Goal: Information Seeking & Learning: Learn about a topic

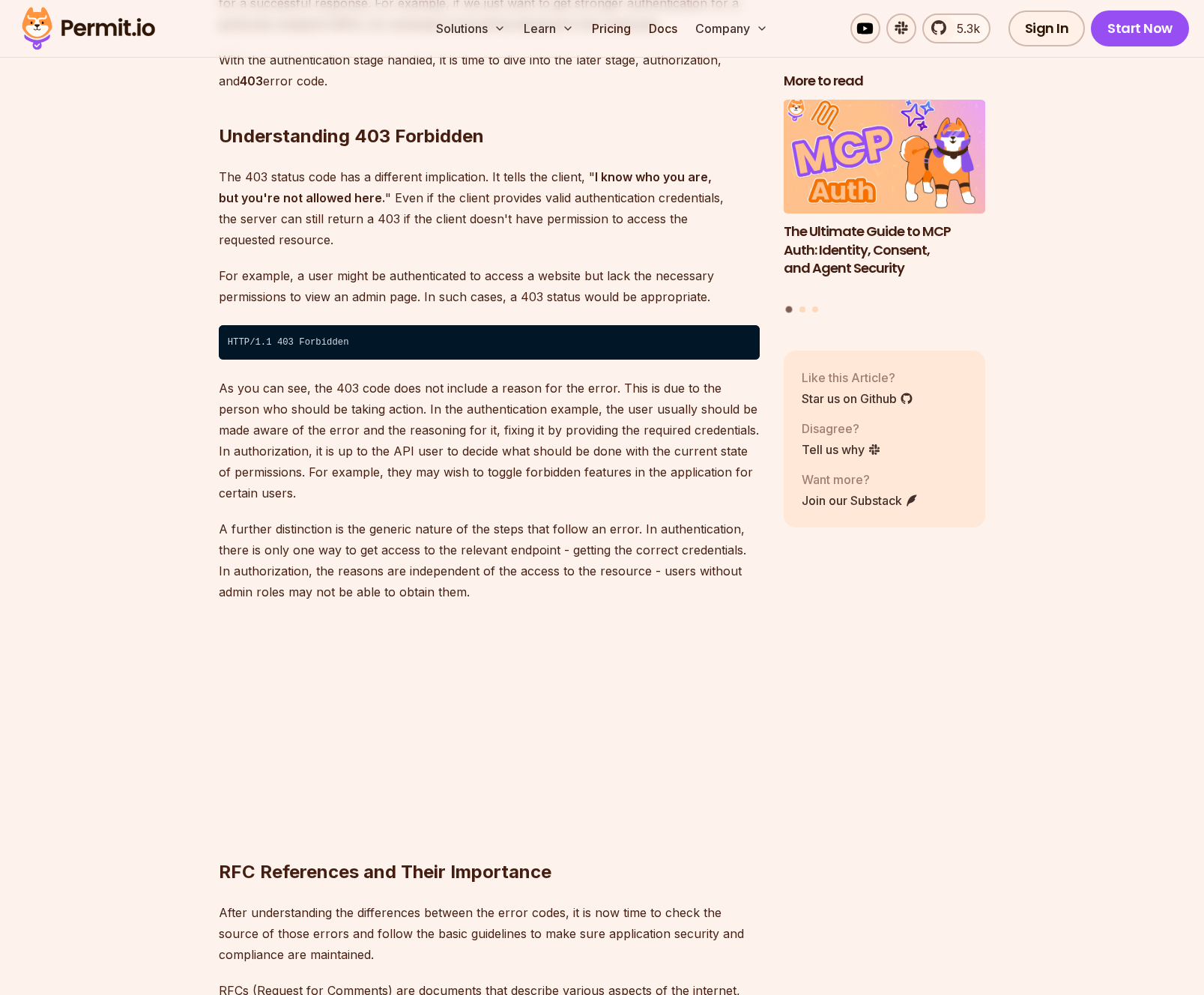
scroll to position [2761, 0]
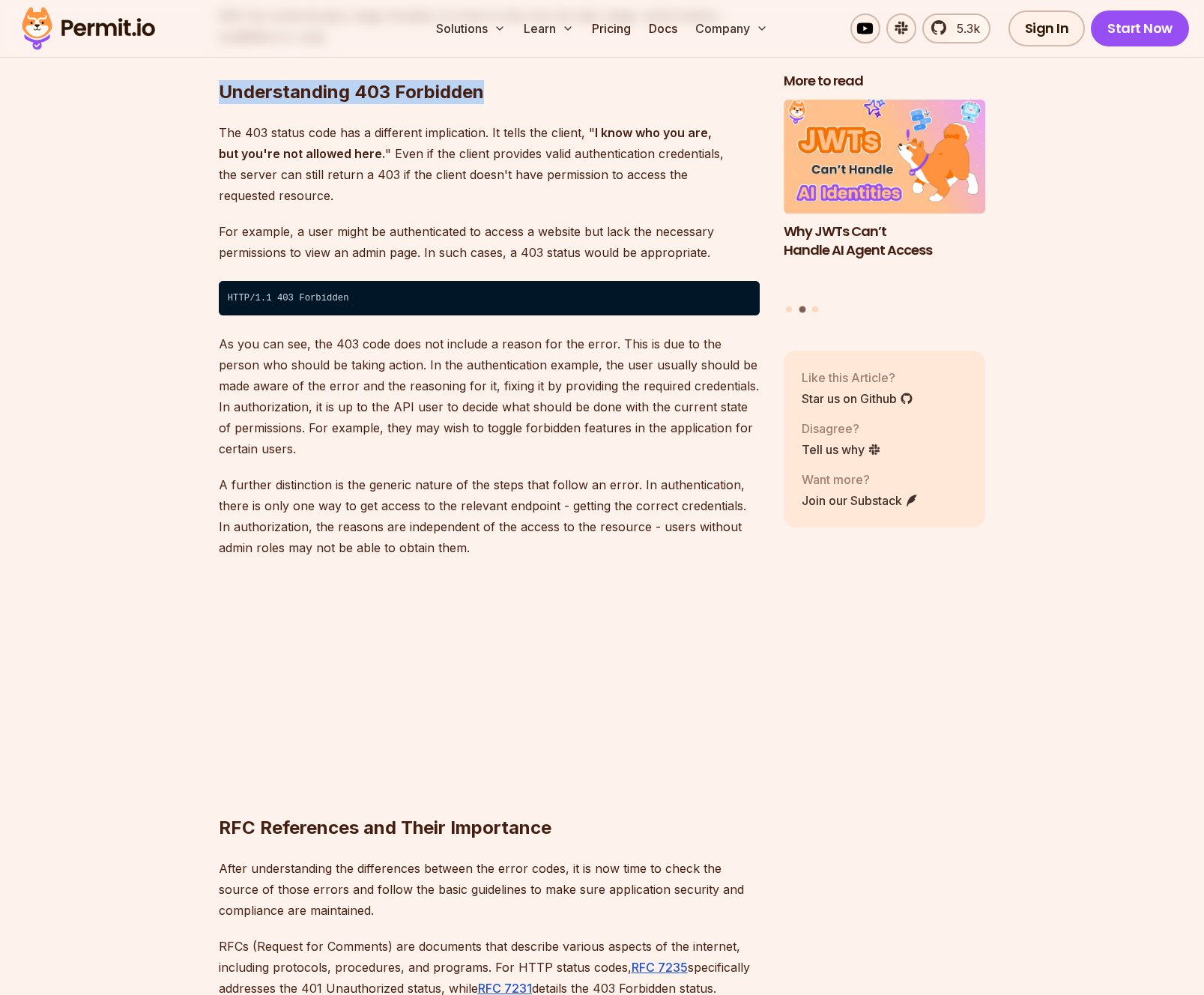
drag, startPoint x: 212, startPoint y: 67, endPoint x: 488, endPoint y: 79, distance: 276.3
click at [488, 79] on h2 "Understanding 403 Forbidden" at bounding box center [489, 61] width 541 height 84
drag, startPoint x: 546, startPoint y: 73, endPoint x: 178, endPoint y: 76, distance: 368.0
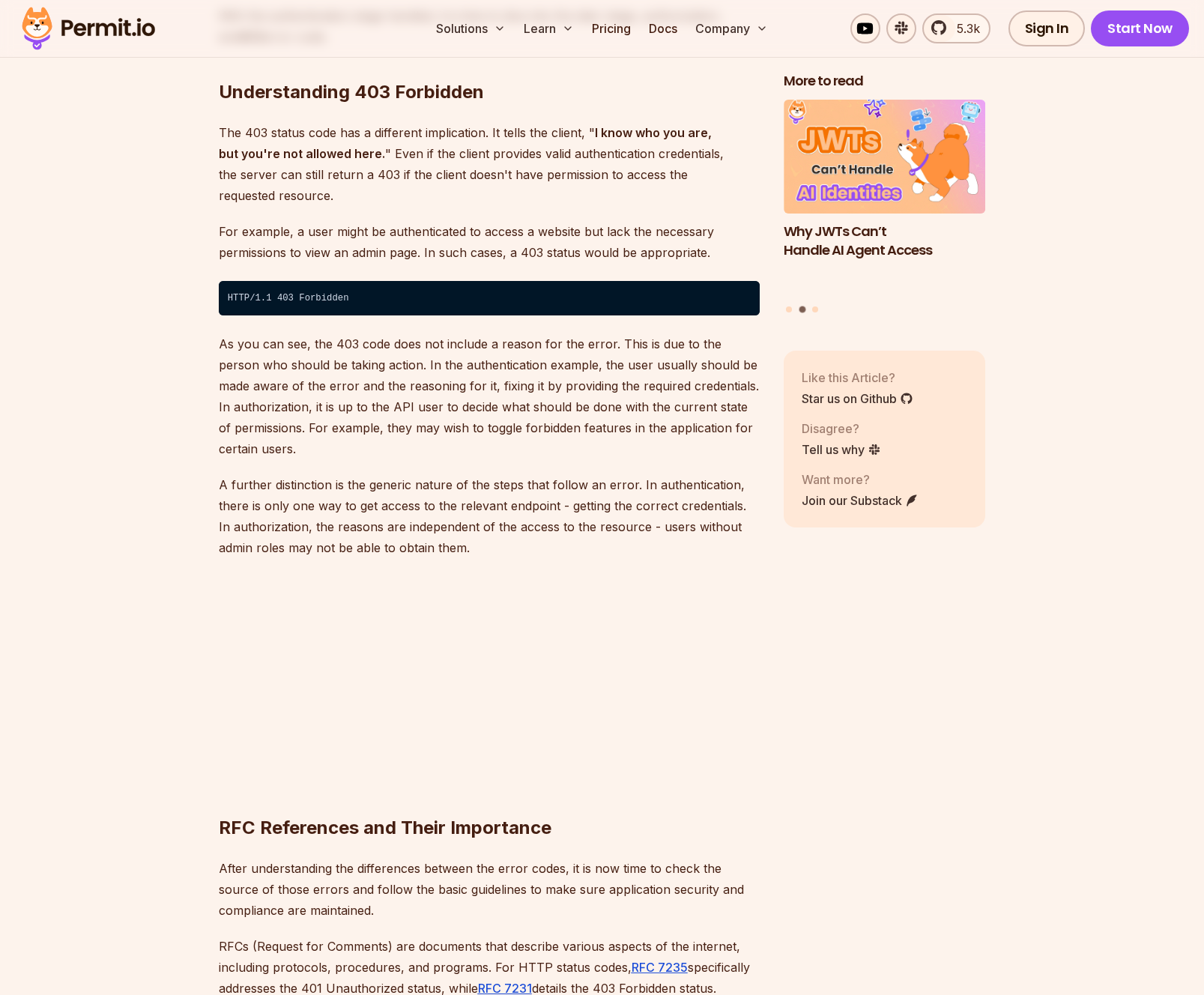
click at [270, 73] on h2 "Understanding 403 Forbidden" at bounding box center [489, 61] width 541 height 84
drag, startPoint x: 270, startPoint y: 73, endPoint x: 487, endPoint y: 79, distance: 217.1
click at [487, 79] on h2 "Understanding 403 Forbidden" at bounding box center [489, 61] width 541 height 84
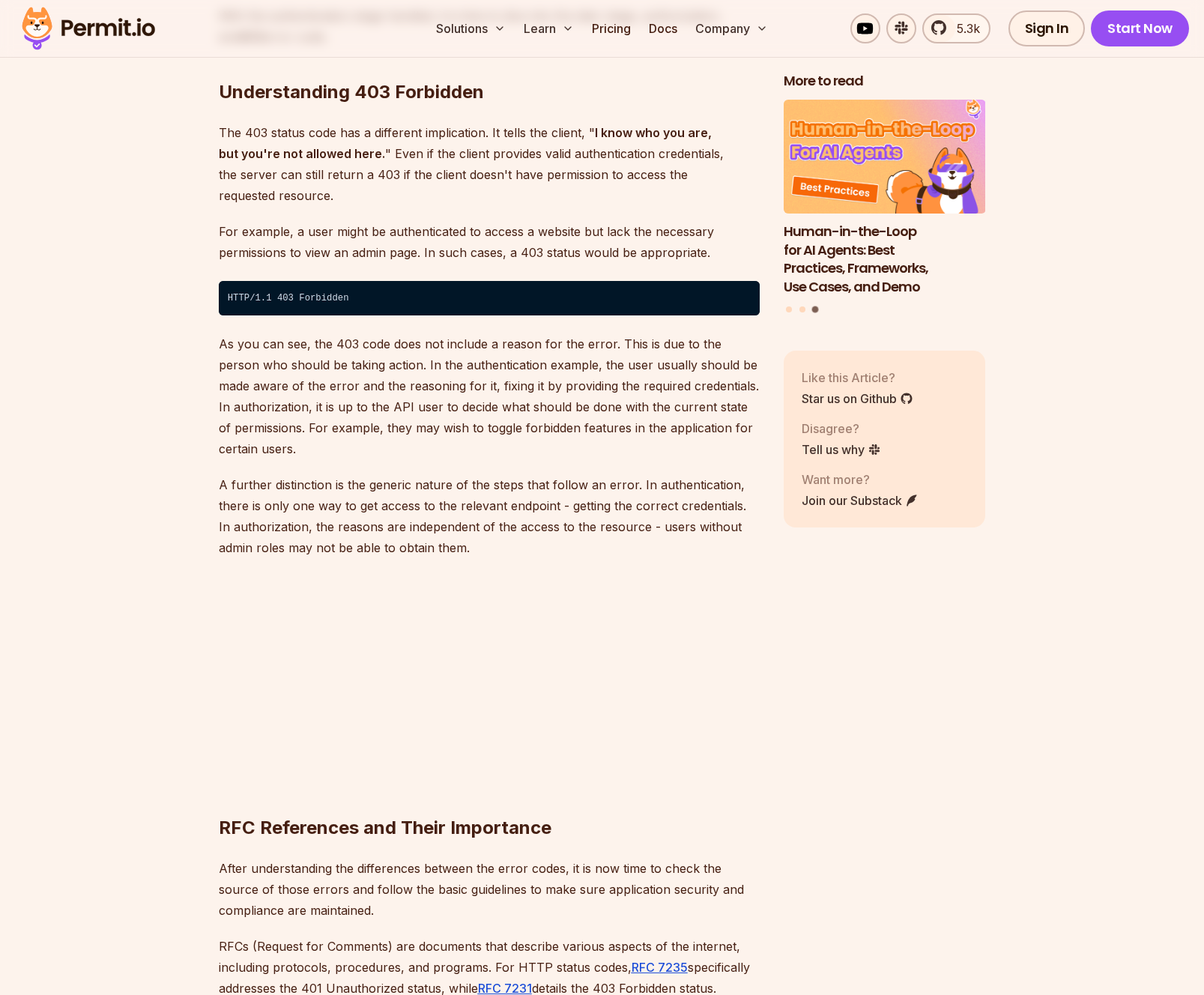
click at [537, 151] on p "The 403 status code has a different implication. It tells the client, " I know …" at bounding box center [489, 164] width 541 height 84
click at [267, 75] on h2 "Understanding 403 Forbidden" at bounding box center [489, 61] width 541 height 84
drag, startPoint x: 267, startPoint y: 75, endPoint x: 440, endPoint y: 76, distance: 173.0
click at [439, 77] on h2 "Understanding 403 Forbidden" at bounding box center [489, 61] width 541 height 84
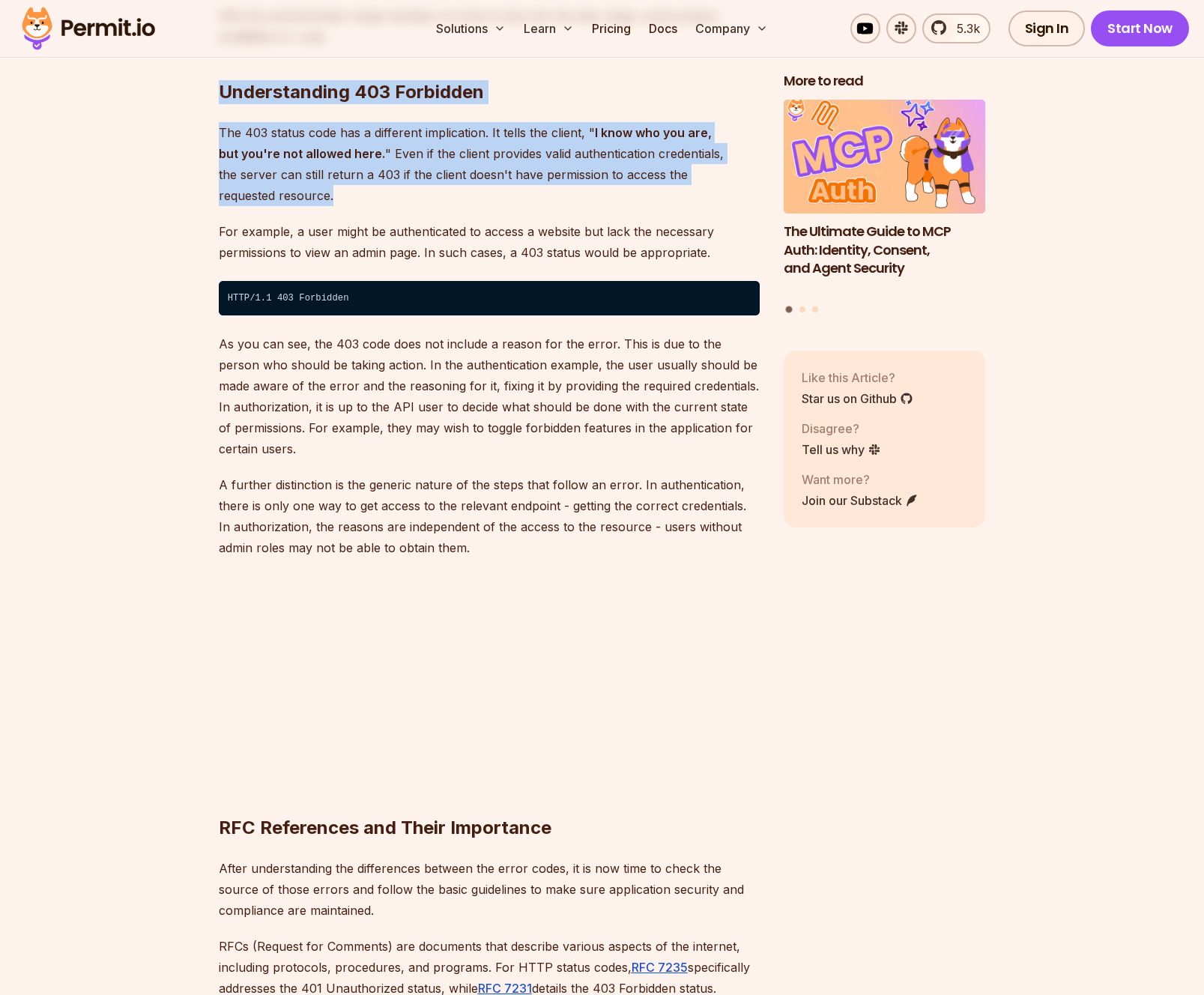
drag, startPoint x: 209, startPoint y: 64, endPoint x: 739, endPoint y: 157, distance: 538.1
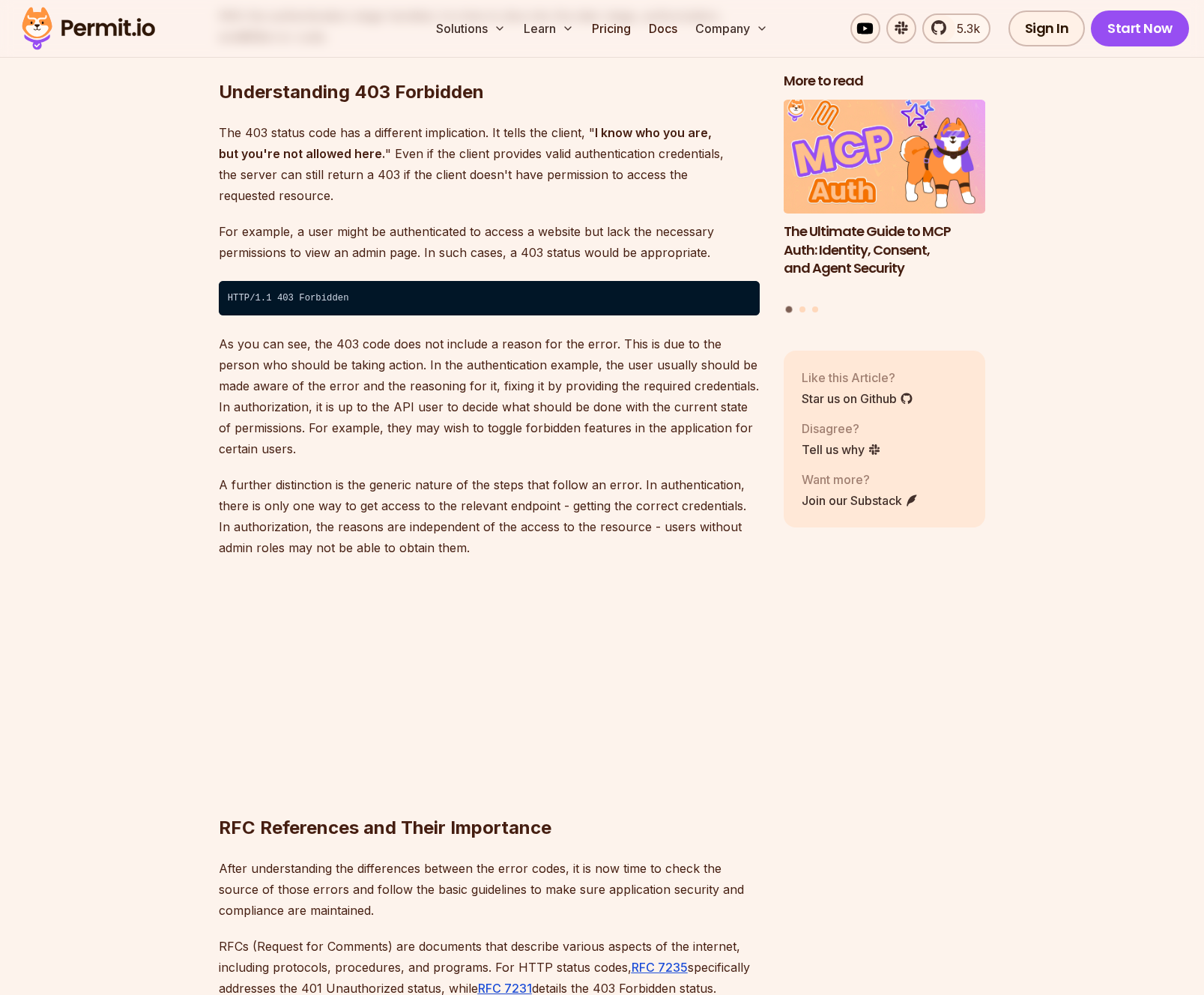
click at [740, 157] on p "The 403 status code has a different implication. It tells the client, " I know …" at bounding box center [489, 164] width 541 height 84
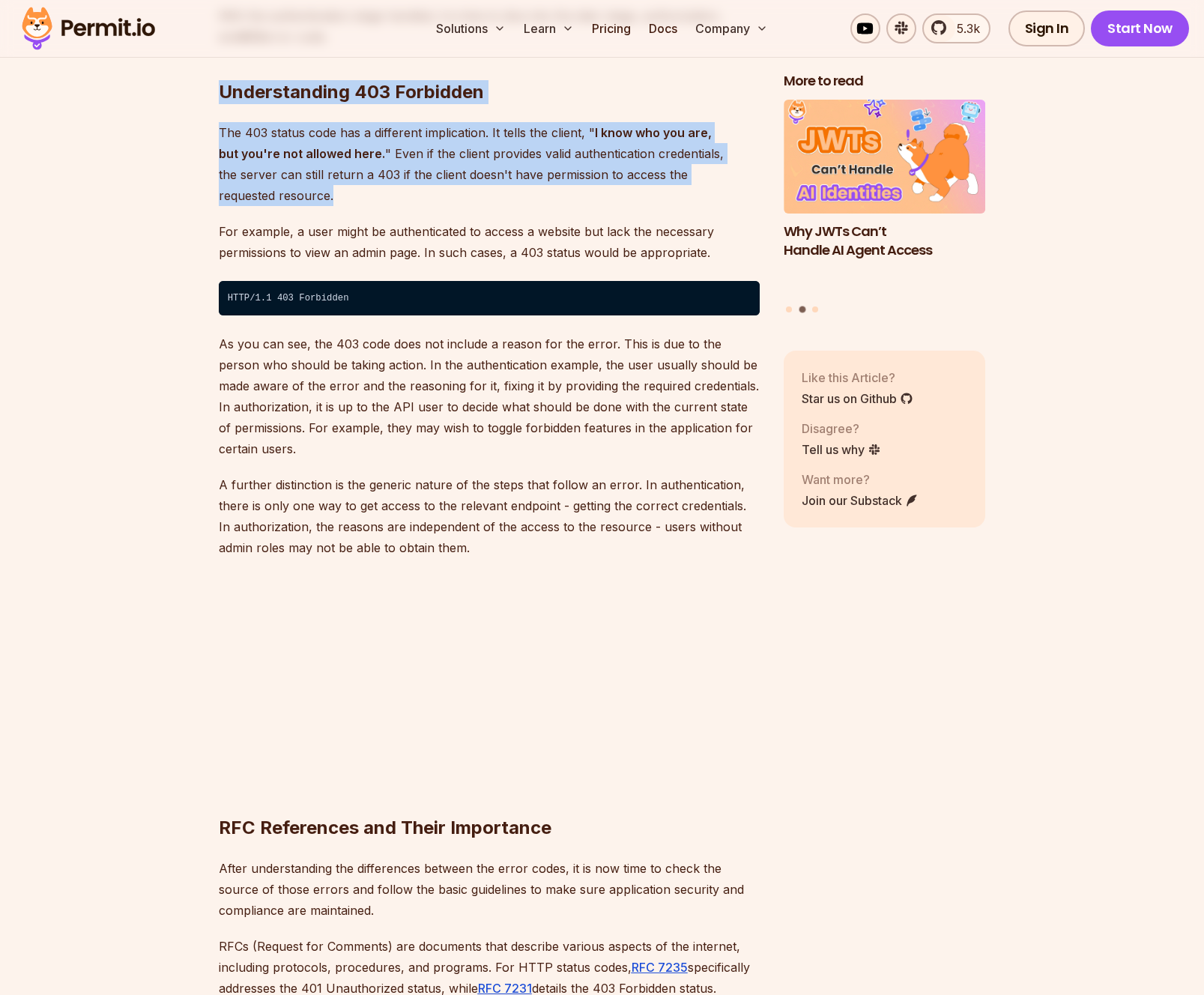
drag, startPoint x: 746, startPoint y: 156, endPoint x: 196, endPoint y: 72, distance: 556.4
click at [319, 81] on h2 "Understanding 403 Forbidden" at bounding box center [489, 61] width 541 height 84
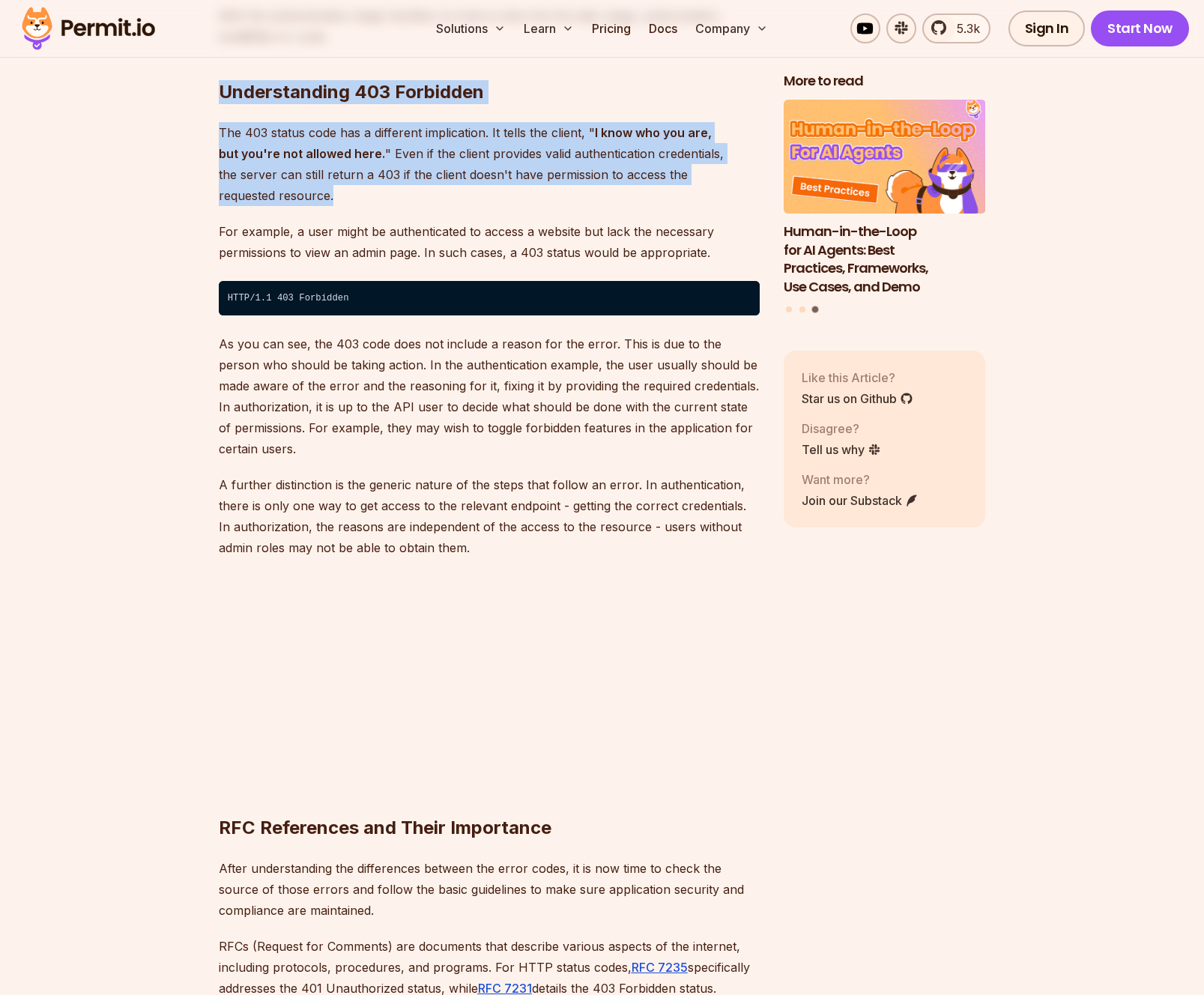
drag, startPoint x: 219, startPoint y: 65, endPoint x: 744, endPoint y: 151, distance: 532.0
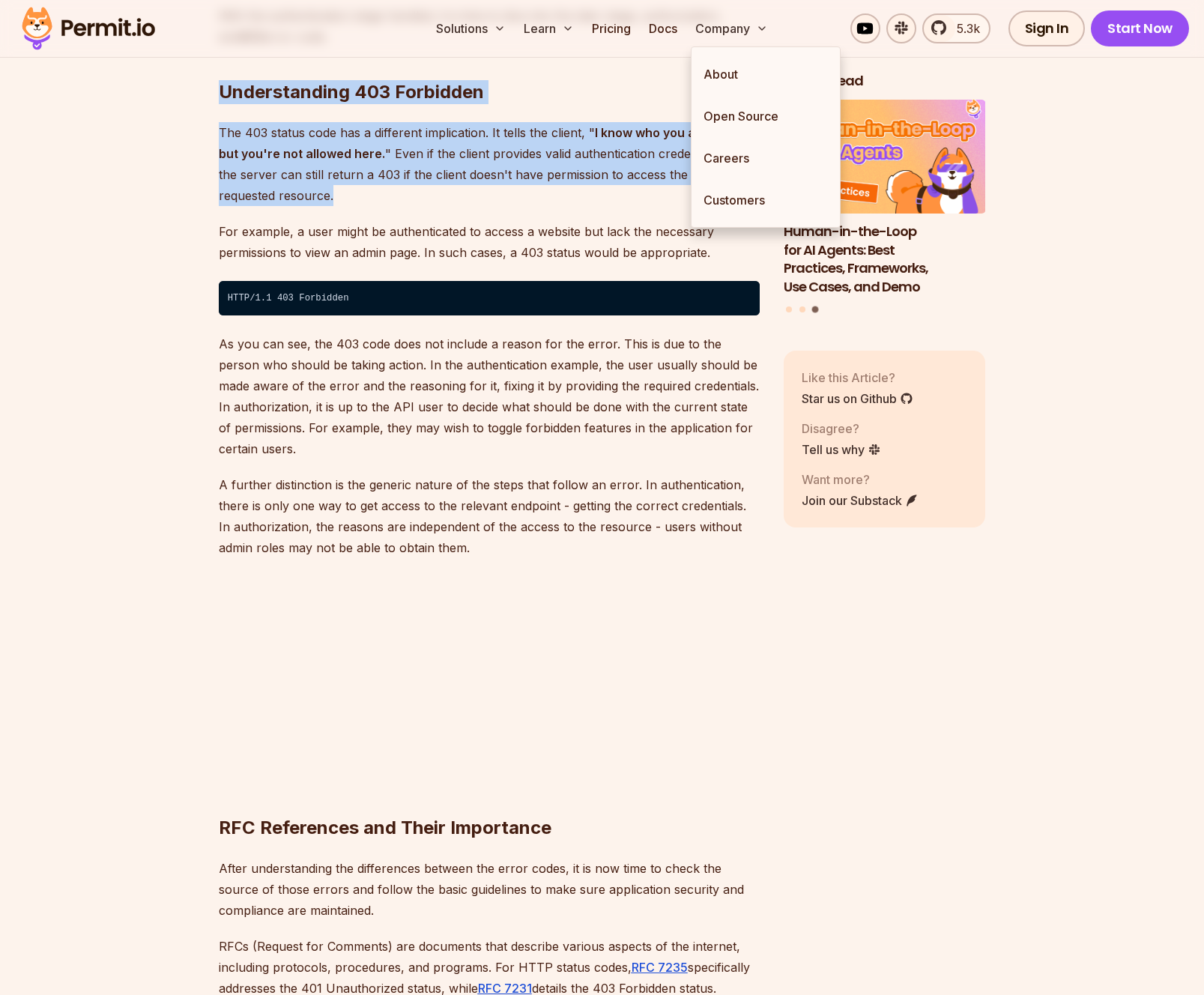
copy div "Understanding 403 Forbidden The 403 status code has a different implication. It…"
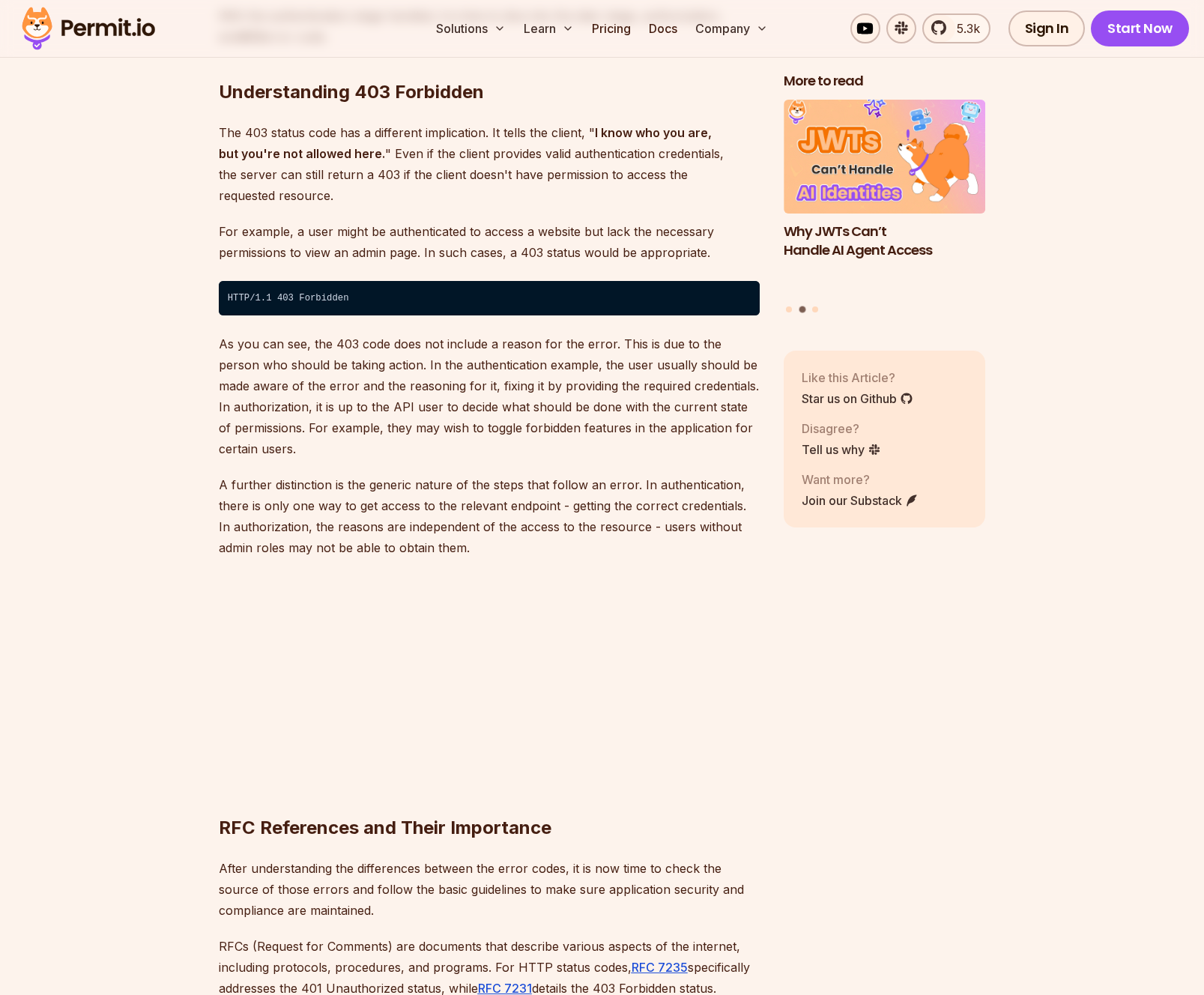
scroll to position [2607, 0]
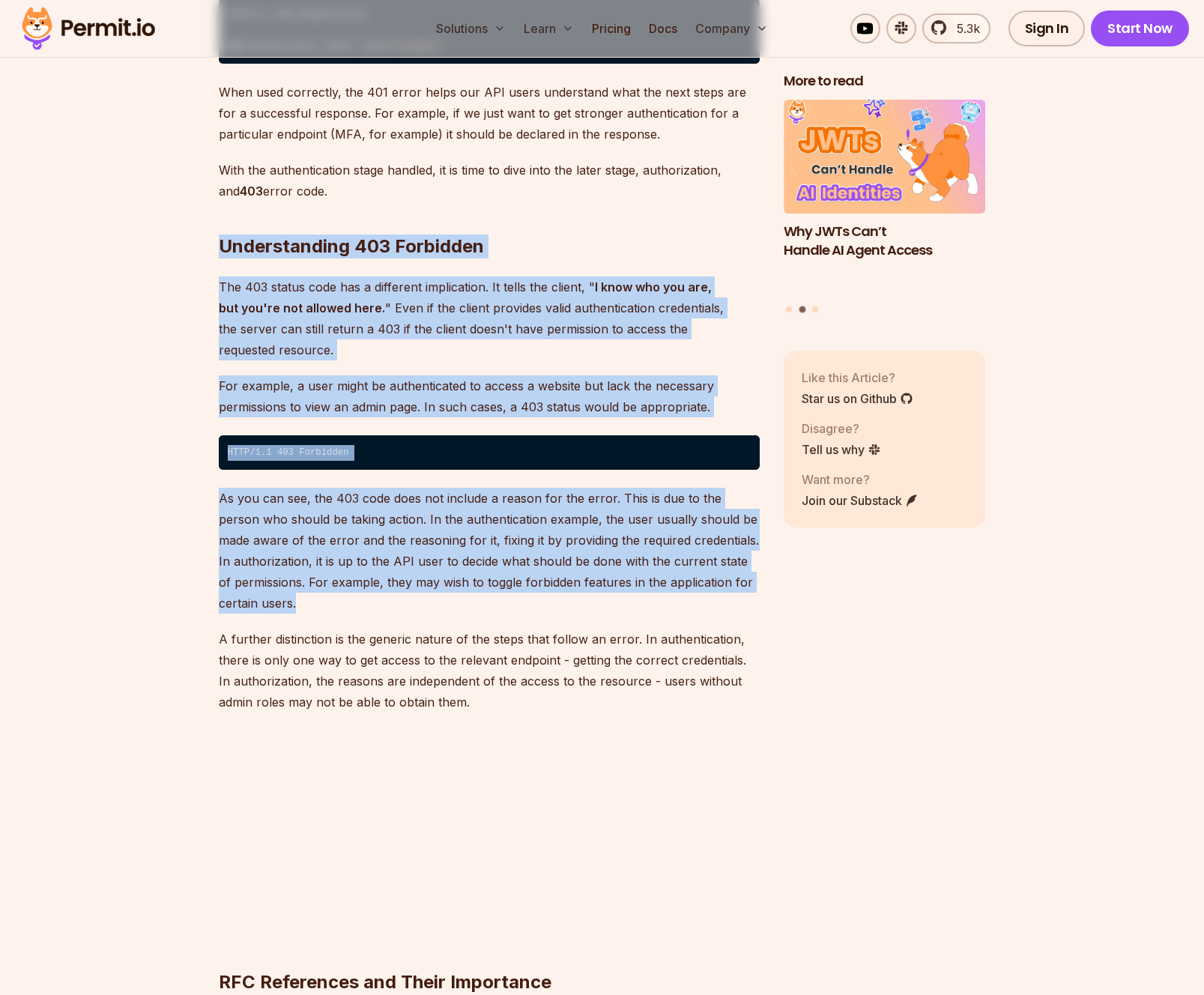
drag, startPoint x: 182, startPoint y: 213, endPoint x: 757, endPoint y: 669, distance: 733.9
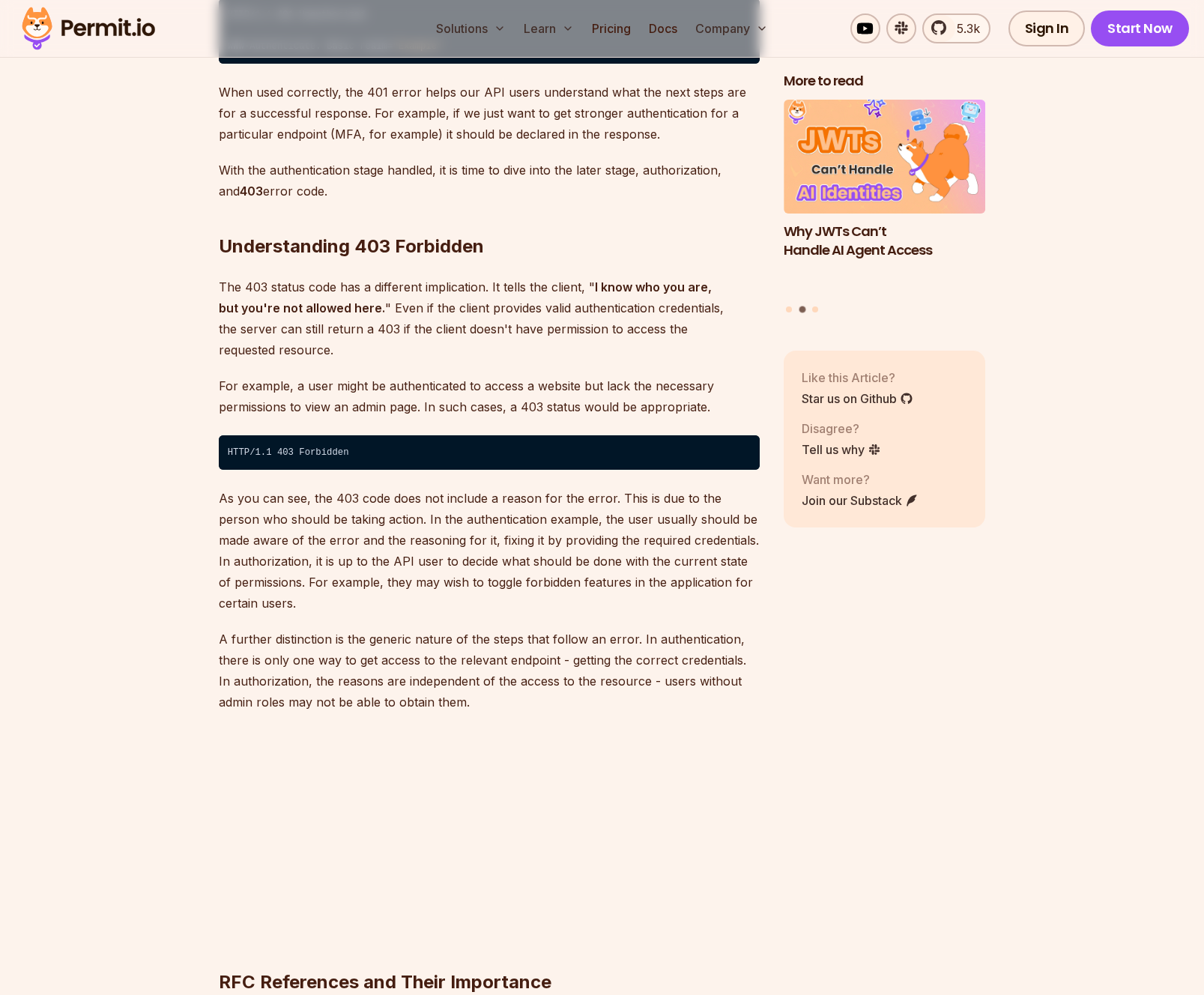
drag, startPoint x: 757, startPoint y: 671, endPoint x: 664, endPoint y: 646, distance: 96.3
click at [664, 646] on p "A further distinction is the generic nature of the steps that follow an error. …" at bounding box center [489, 670] width 541 height 84
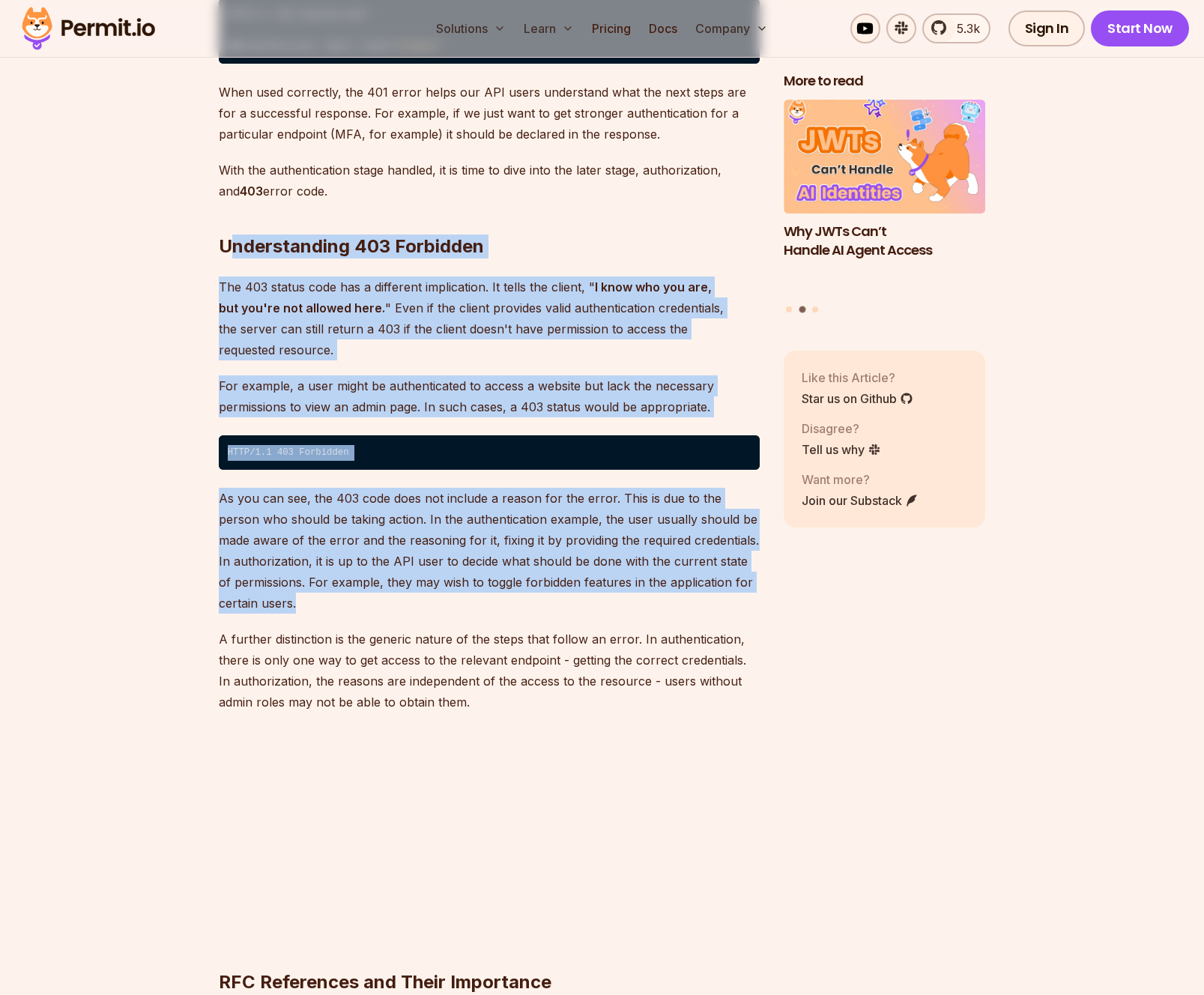
drag, startPoint x: 518, startPoint y: 671, endPoint x: 227, endPoint y: 219, distance: 537.6
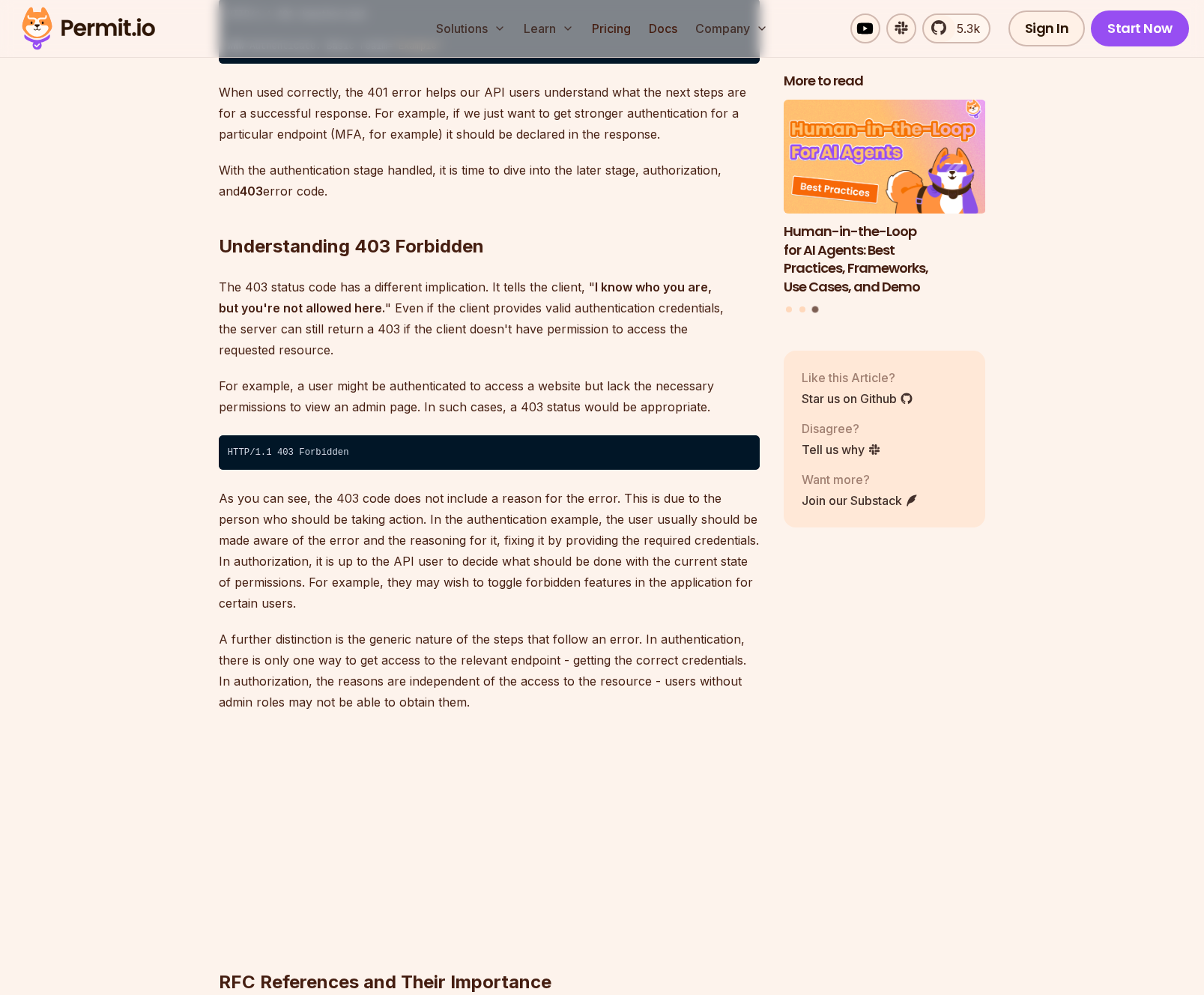
click at [224, 218] on h2 "Understanding 403 Forbidden" at bounding box center [489, 216] width 541 height 84
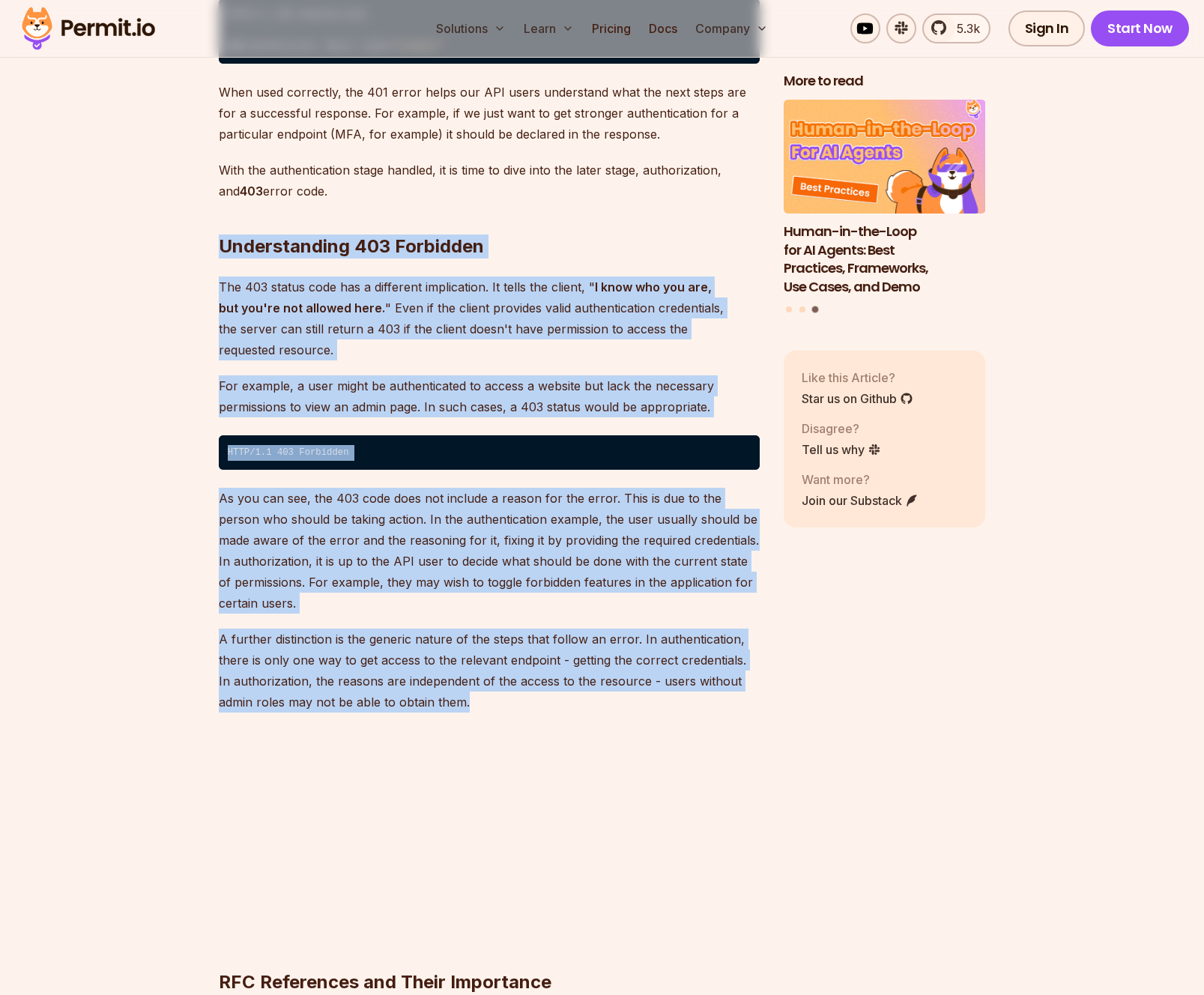
drag, startPoint x: 219, startPoint y: 225, endPoint x: 600, endPoint y: 651, distance: 571.5
click at [601, 650] on p "A further distinction is the generic nature of the steps that follow an error. …" at bounding box center [489, 670] width 541 height 84
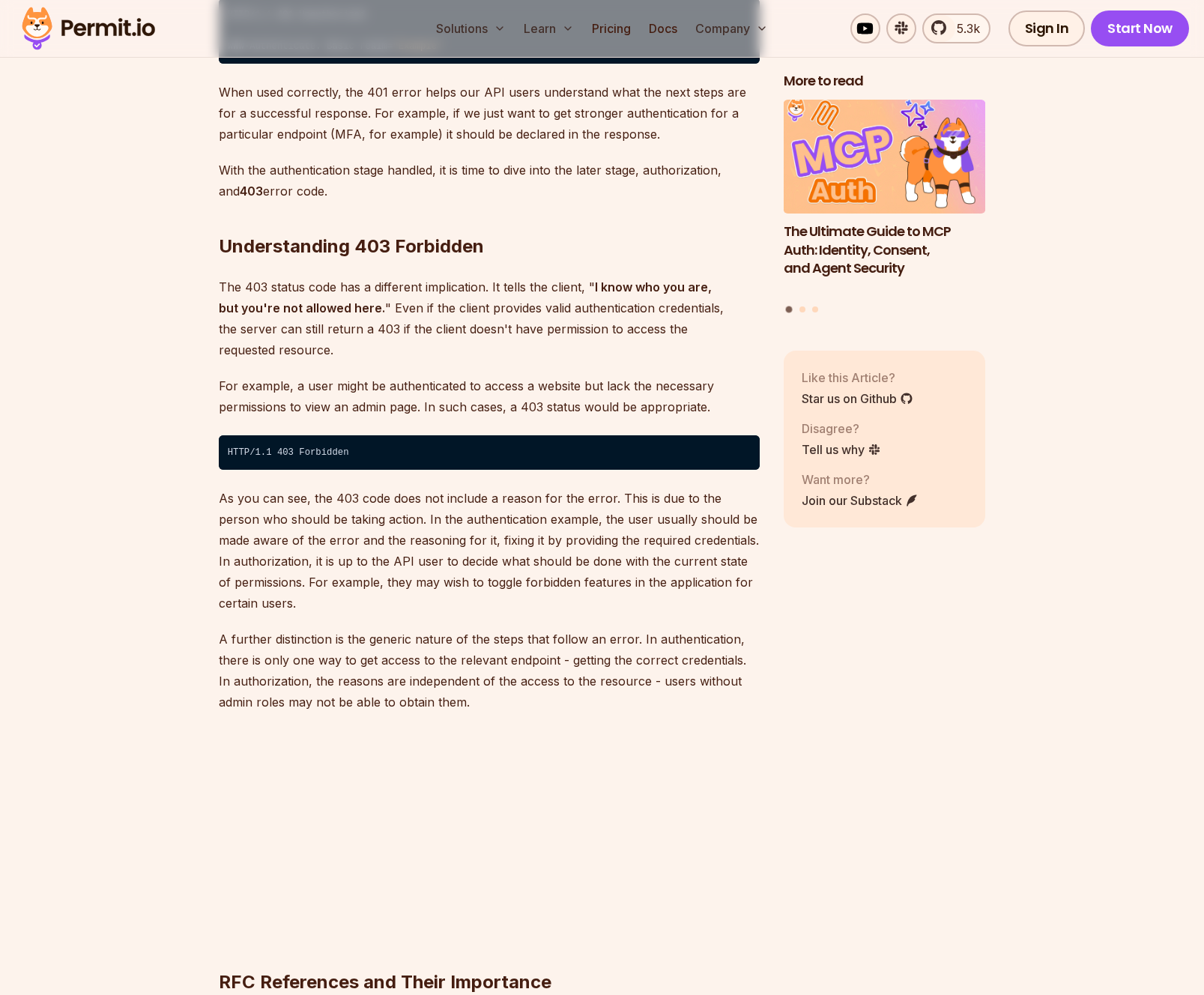
click at [430, 644] on p "A further distinction is the generic nature of the steps that follow an error. …" at bounding box center [489, 670] width 541 height 84
click at [321, 629] on p "A further distinction is the generic nature of the steps that follow an error. …" at bounding box center [489, 670] width 541 height 84
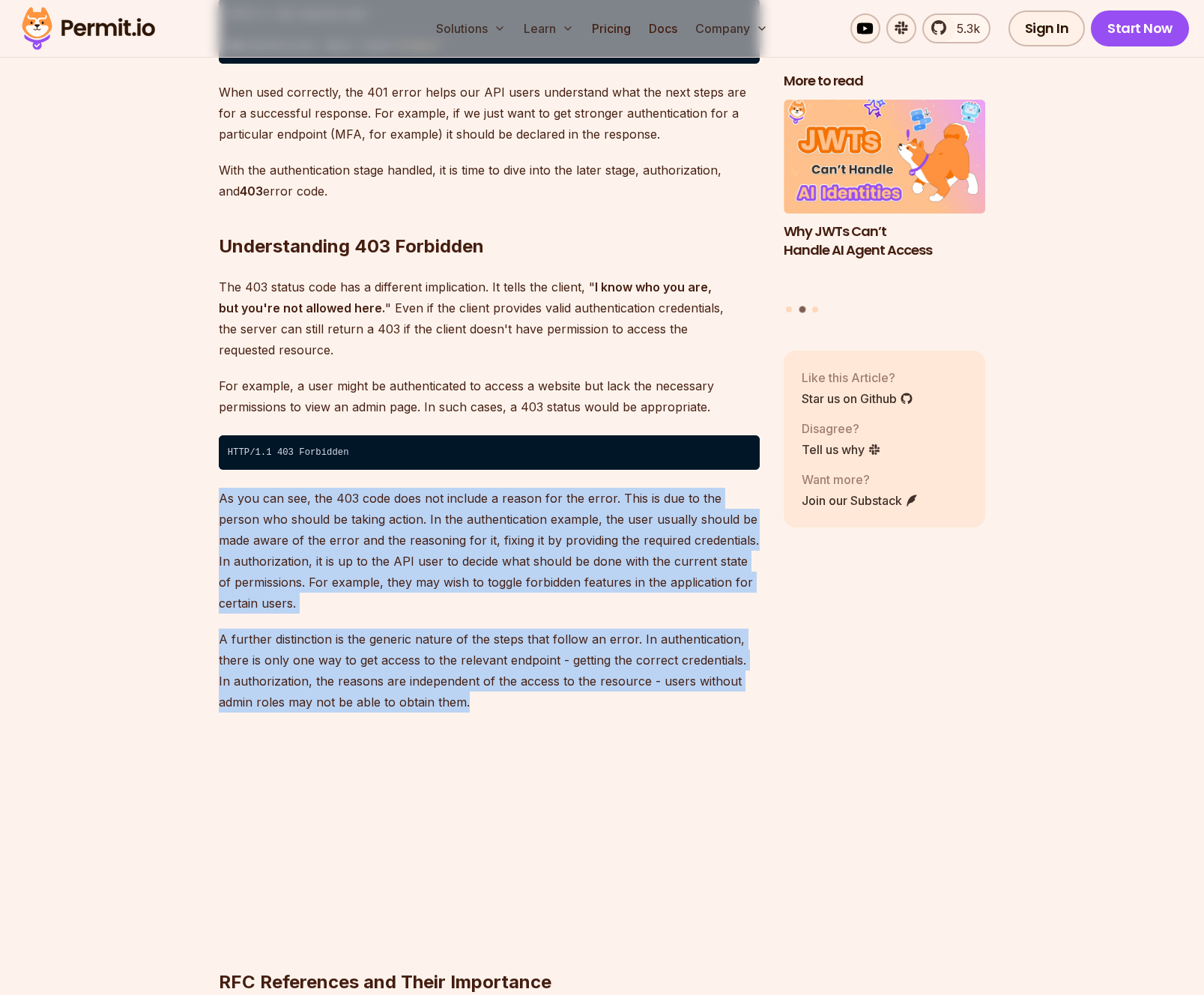
drag, startPoint x: 485, startPoint y: 667, endPoint x: 194, endPoint y: 461, distance: 356.5
drag, startPoint x: 196, startPoint y: 460, endPoint x: 197, endPoint y: 451, distance: 9.1
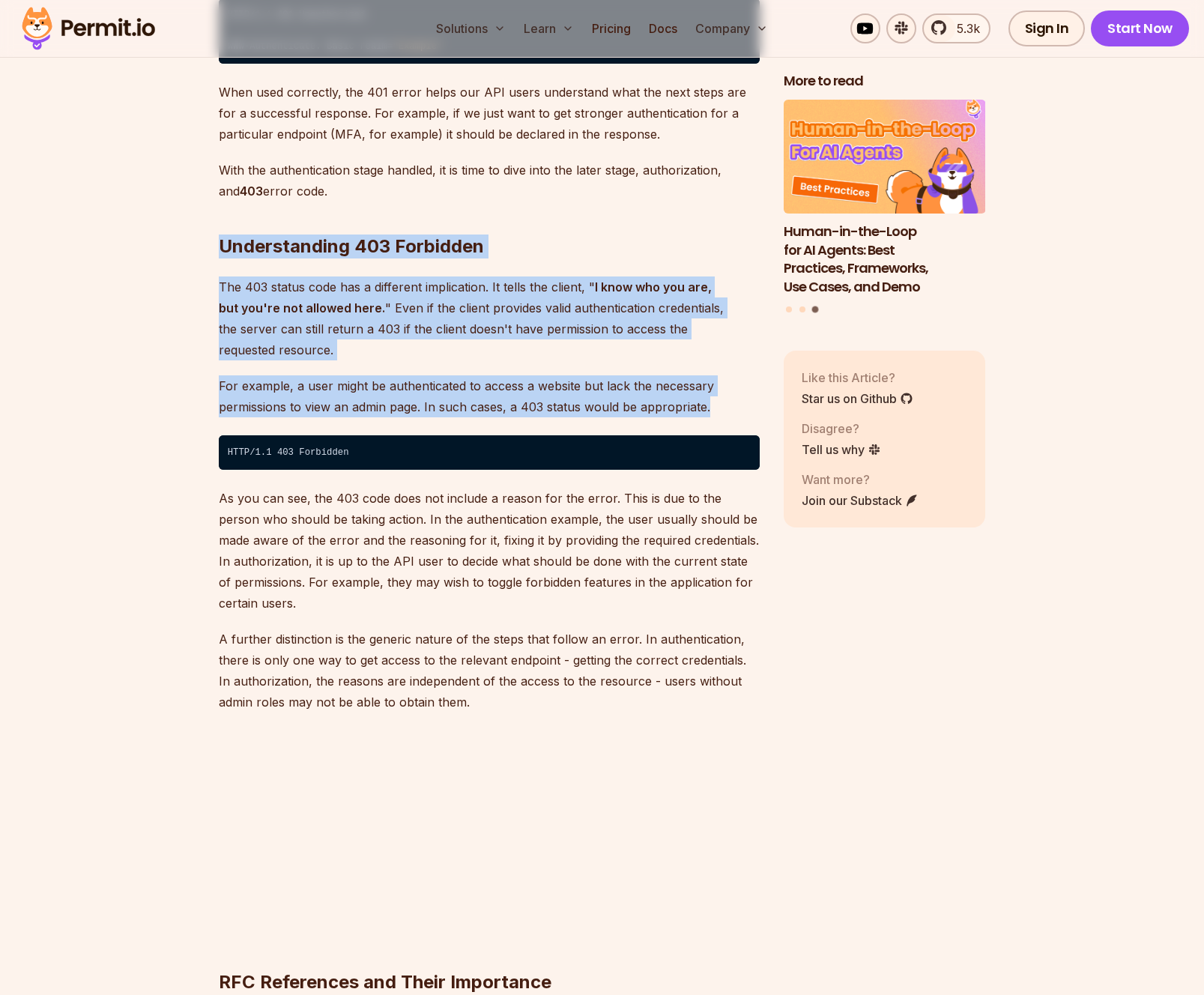
drag, startPoint x: 197, startPoint y: 240, endPoint x: 717, endPoint y: 371, distance: 536.2
click at [717, 375] on p "For example, a user might be authenticated to access a website but lack the nec…" at bounding box center [489, 396] width 541 height 42
drag, startPoint x: 739, startPoint y: 365, endPoint x: 193, endPoint y: 229, distance: 562.7
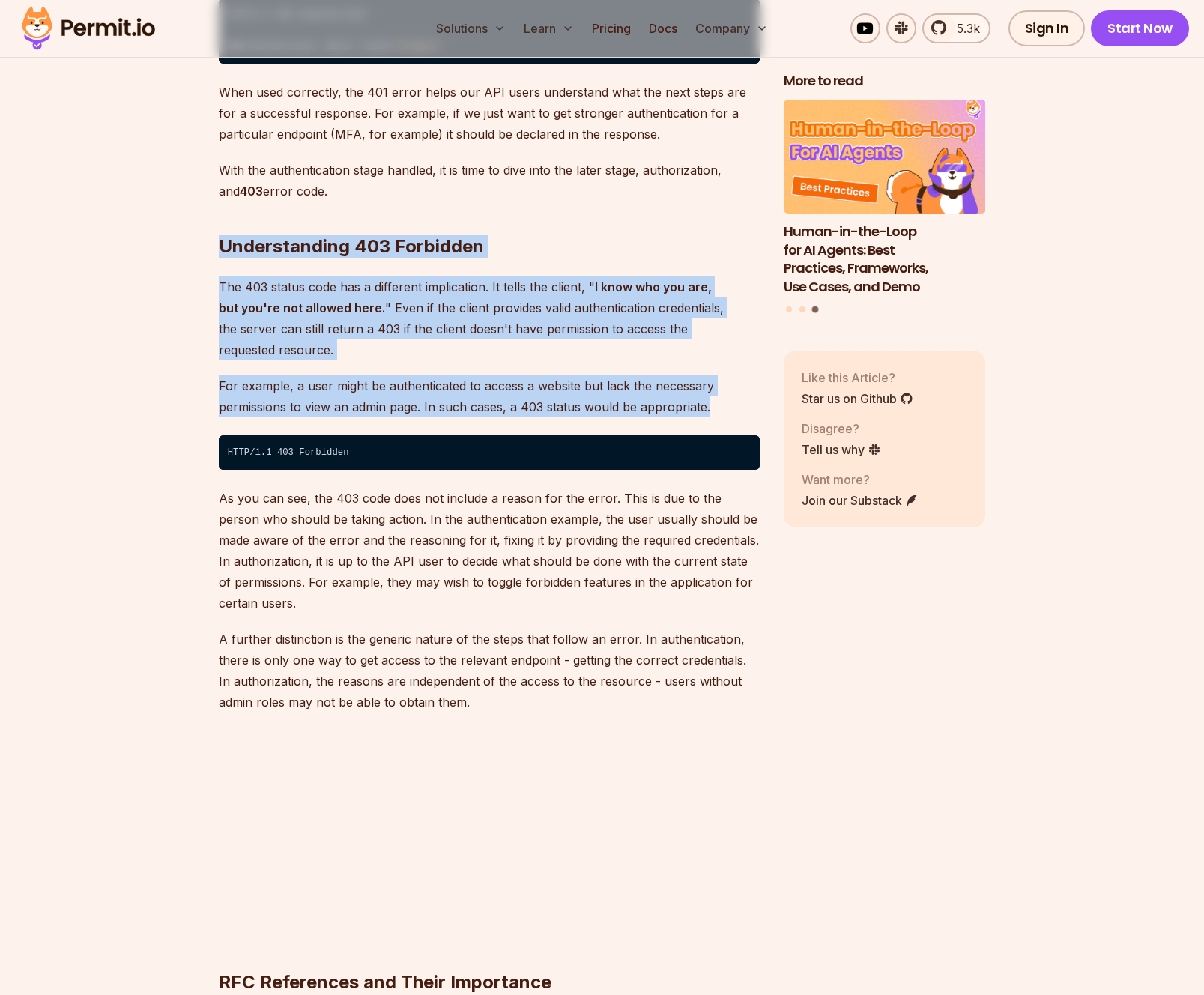
drag, startPoint x: 196, startPoint y: 216, endPoint x: 742, endPoint y: 371, distance: 567.6
click at [740, 375] on p "For example, a user might be authenticated to access a website but lack the nec…" at bounding box center [489, 396] width 541 height 42
drag, startPoint x: 219, startPoint y: 218, endPoint x: 741, endPoint y: 357, distance: 540.2
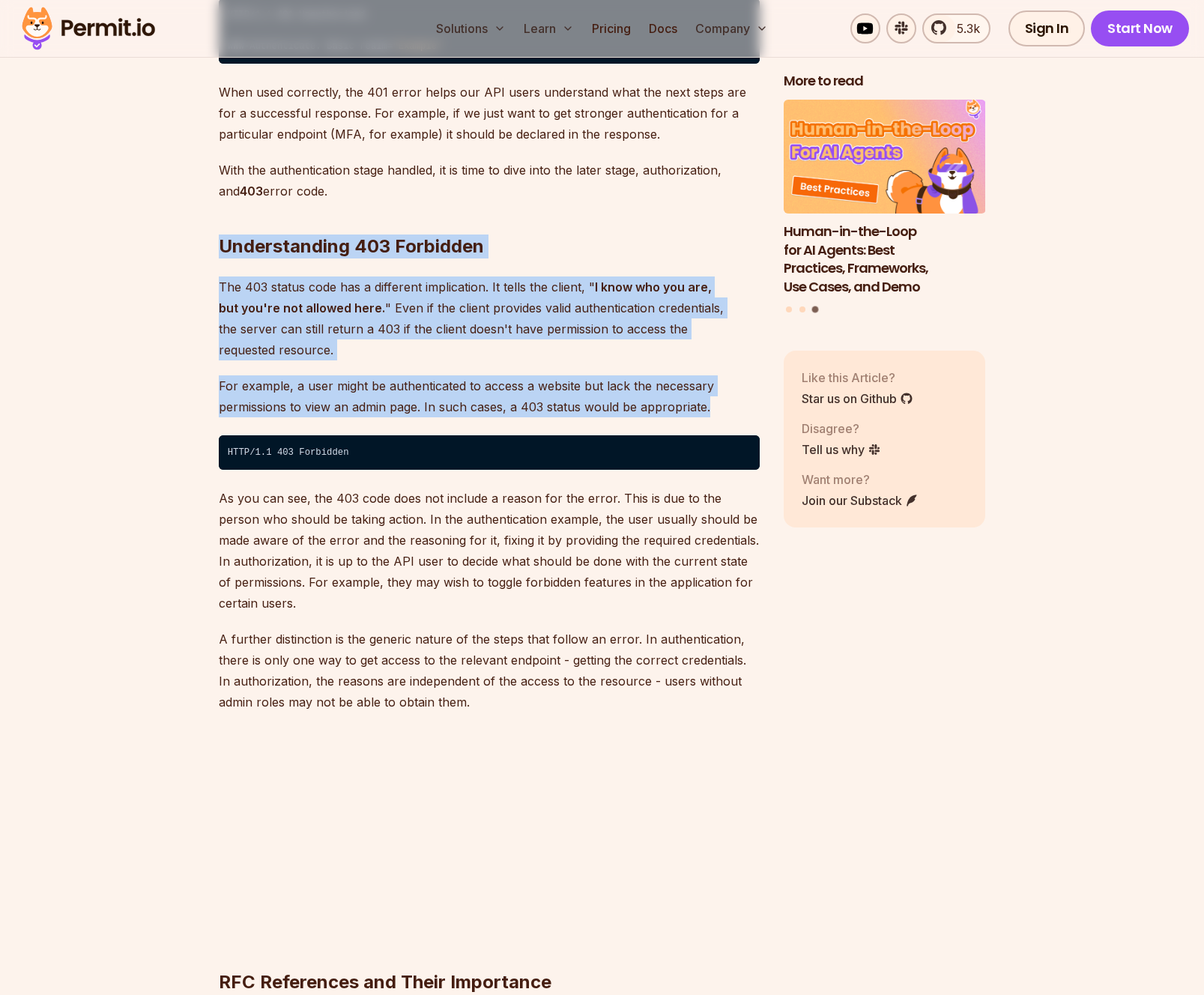
click at [738, 375] on p "For example, a user might be authenticated to access a website but lack the nec…" at bounding box center [489, 396] width 541 height 42
drag, startPoint x: 740, startPoint y: 356, endPoint x: 157, endPoint y: 219, distance: 598.9
